Goal: Task Accomplishment & Management: Manage account settings

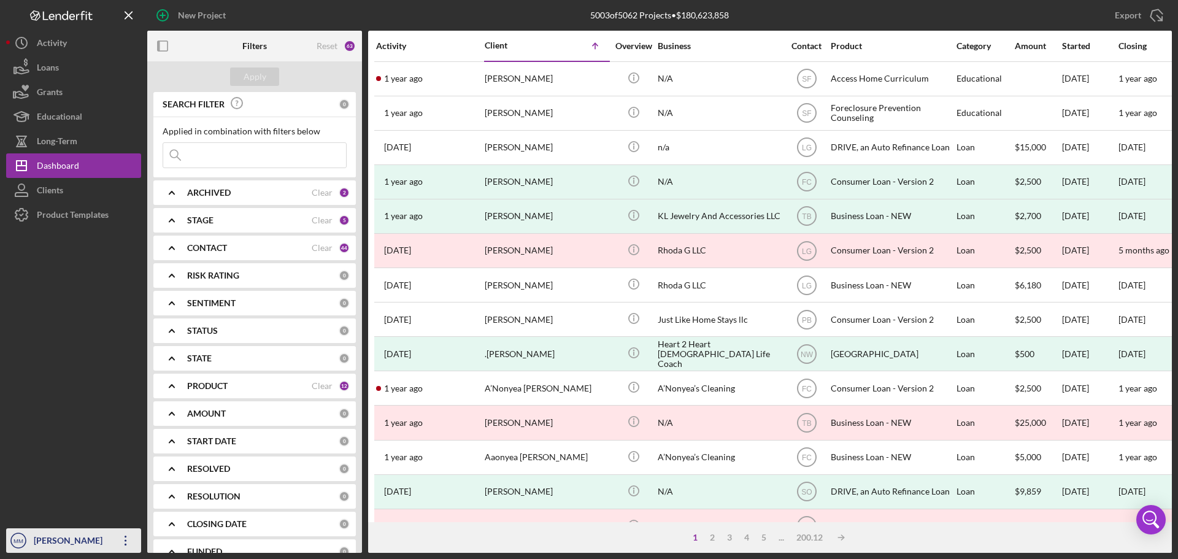
click at [129, 536] on icon "Icon/Overflow" at bounding box center [125, 540] width 31 height 31
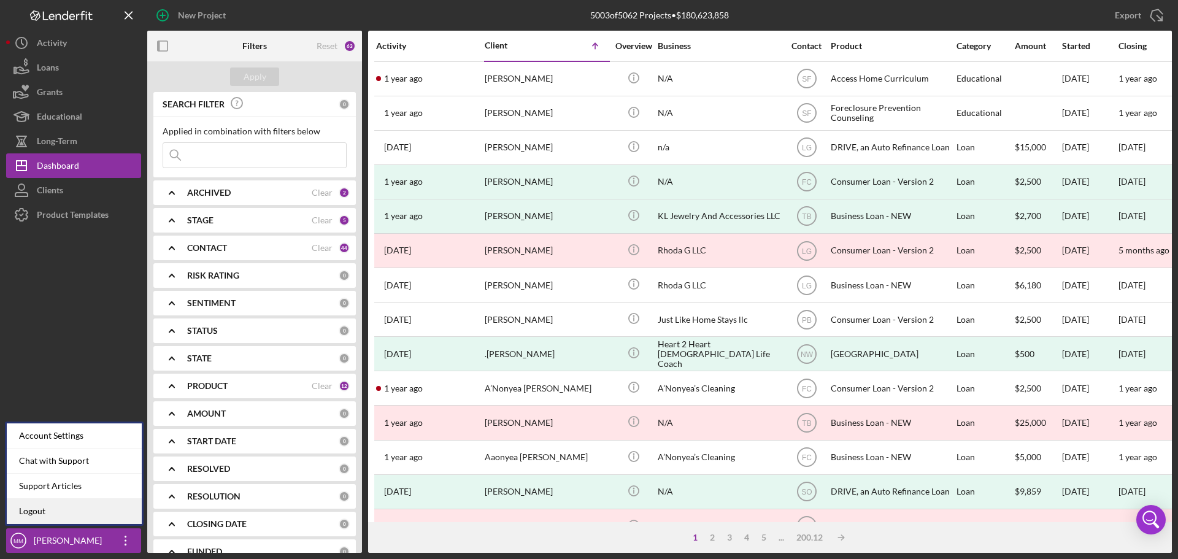
click at [79, 511] on link "Logout" at bounding box center [74, 511] width 135 height 25
